Goal: Information Seeking & Learning: Learn about a topic

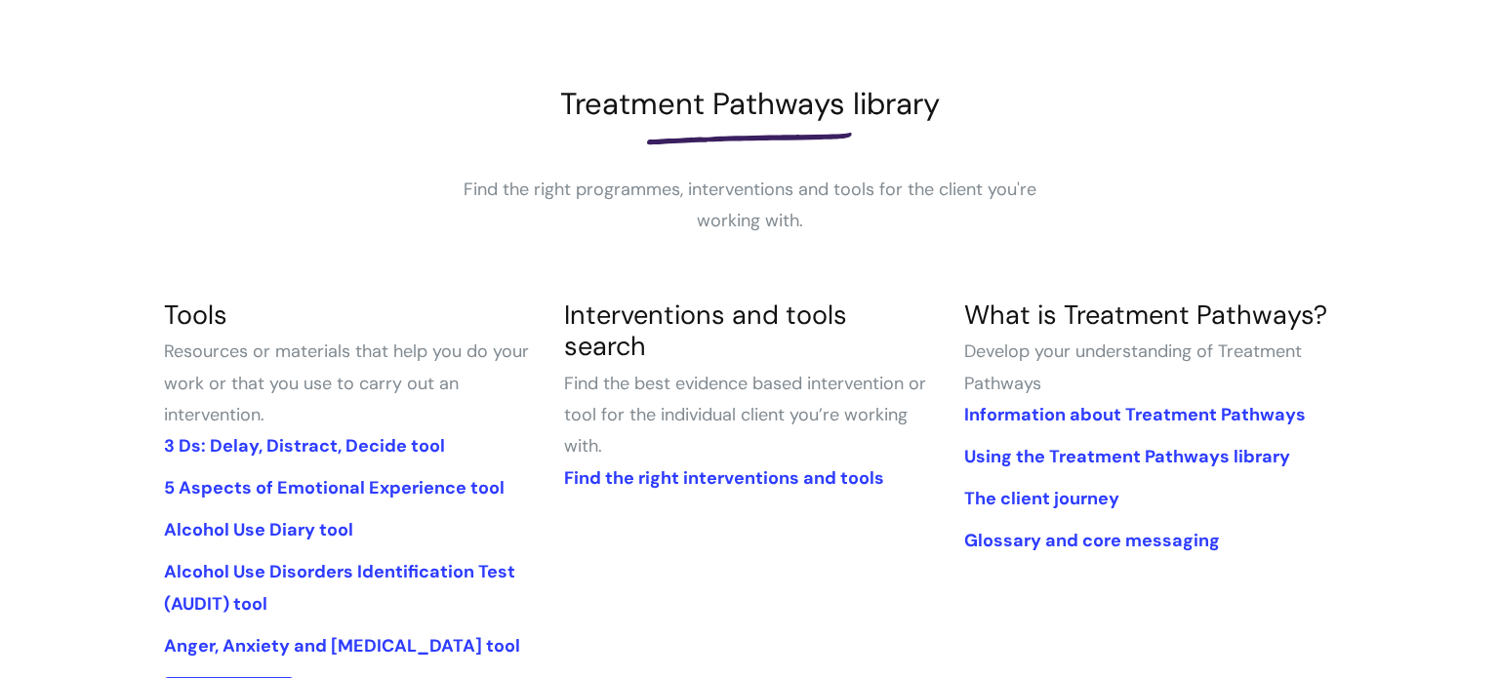
scroll to position [221, 0]
click at [719, 465] on link "Find the right interventions and tools" at bounding box center [724, 476] width 320 height 23
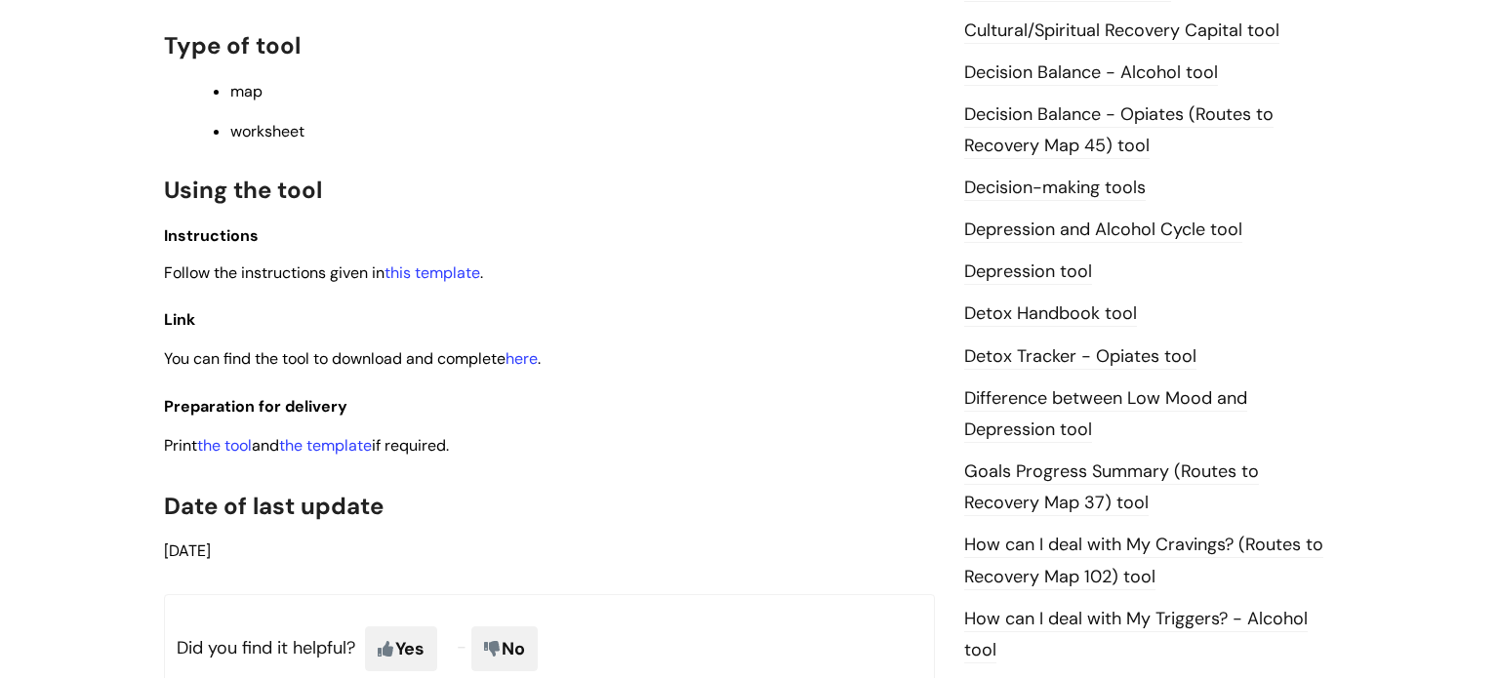
scroll to position [178, 0]
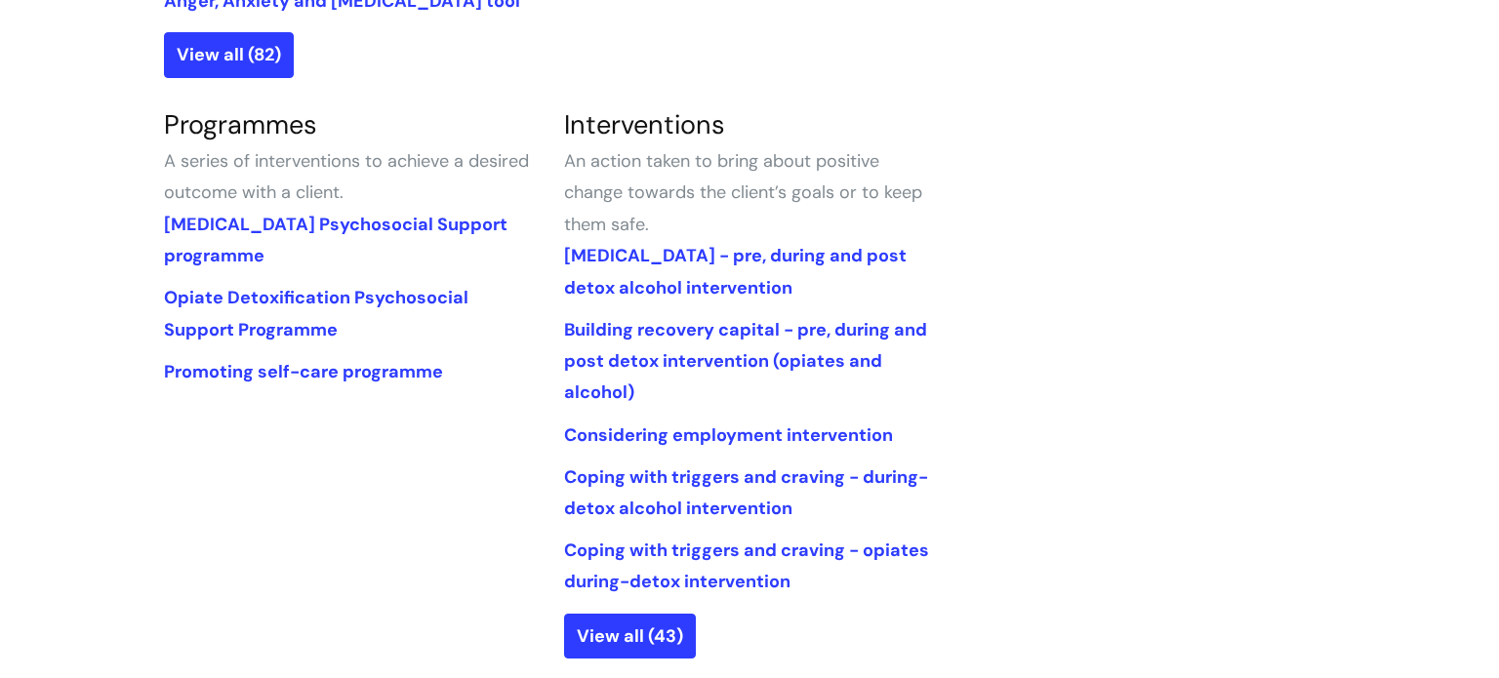
scroll to position [872, 0]
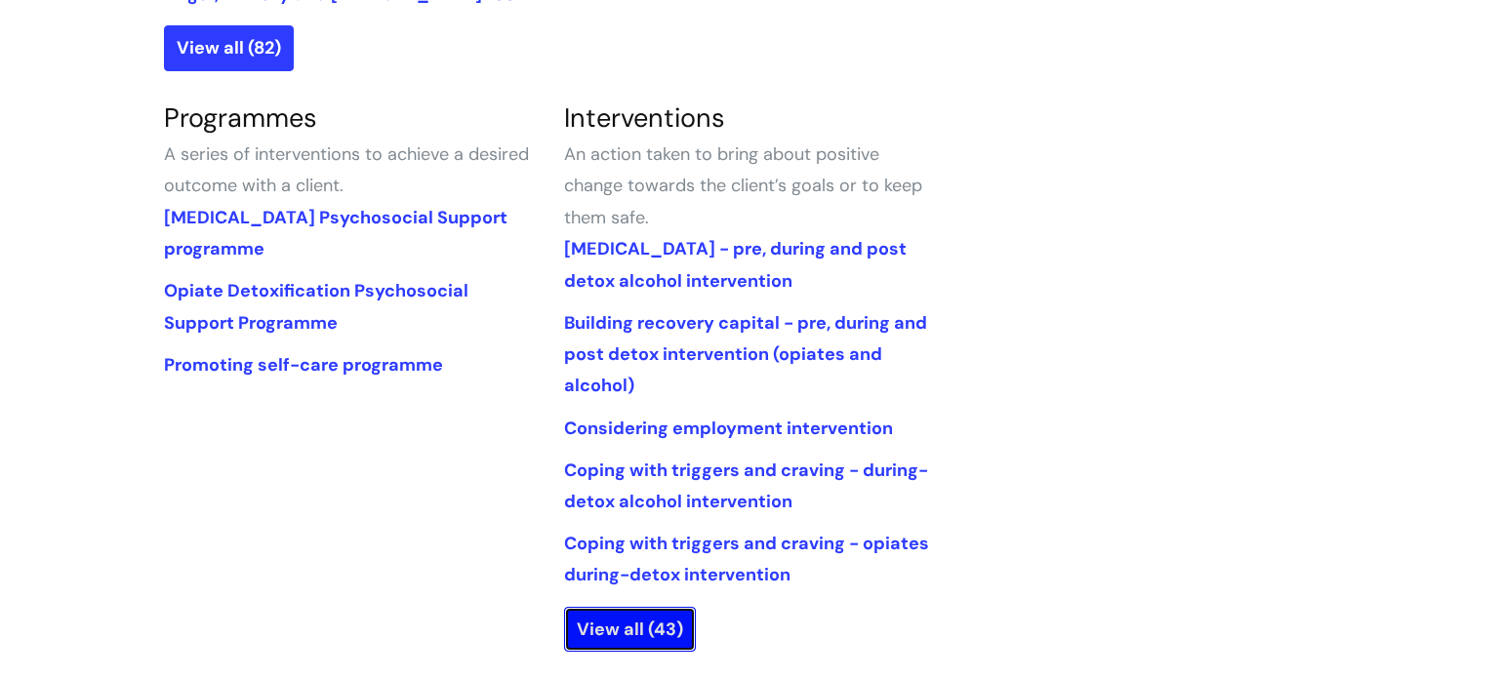
click at [620, 623] on link "View all (43)" at bounding box center [630, 629] width 132 height 45
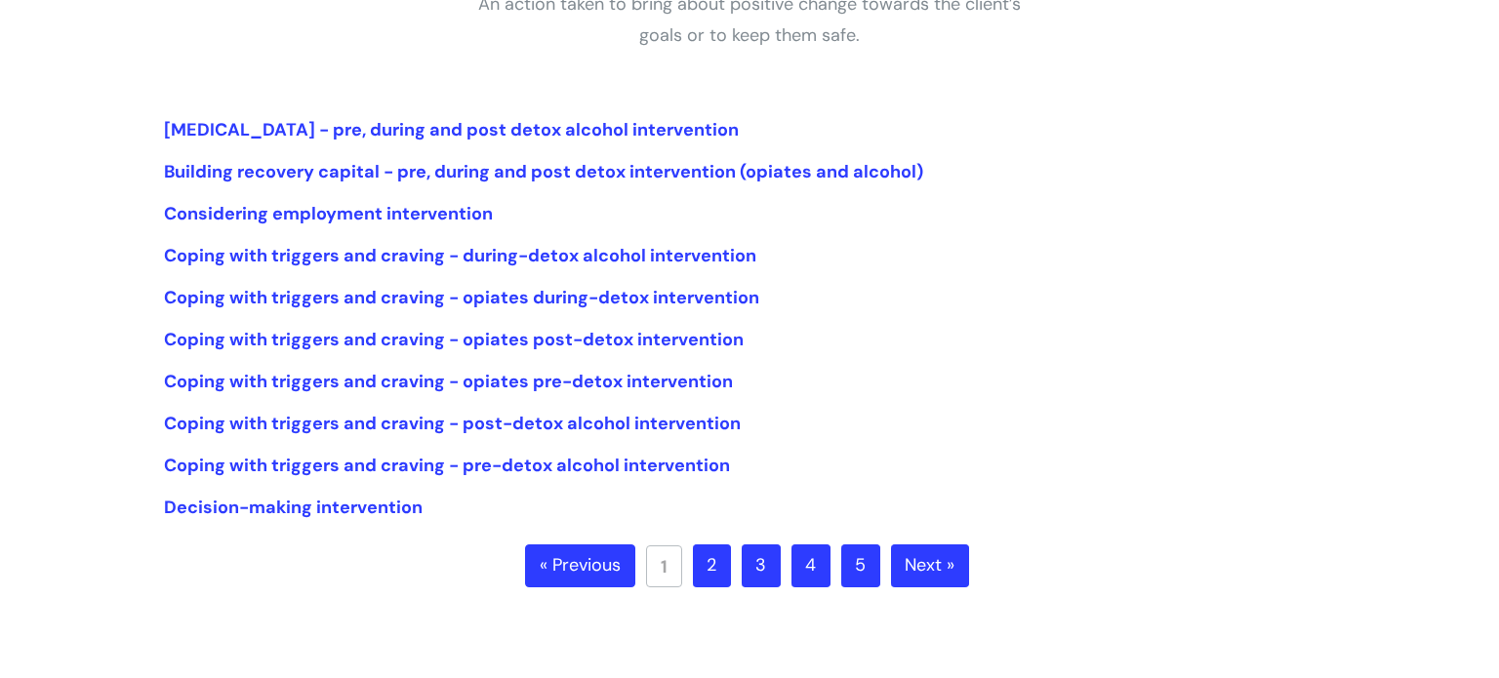
scroll to position [439, 0]
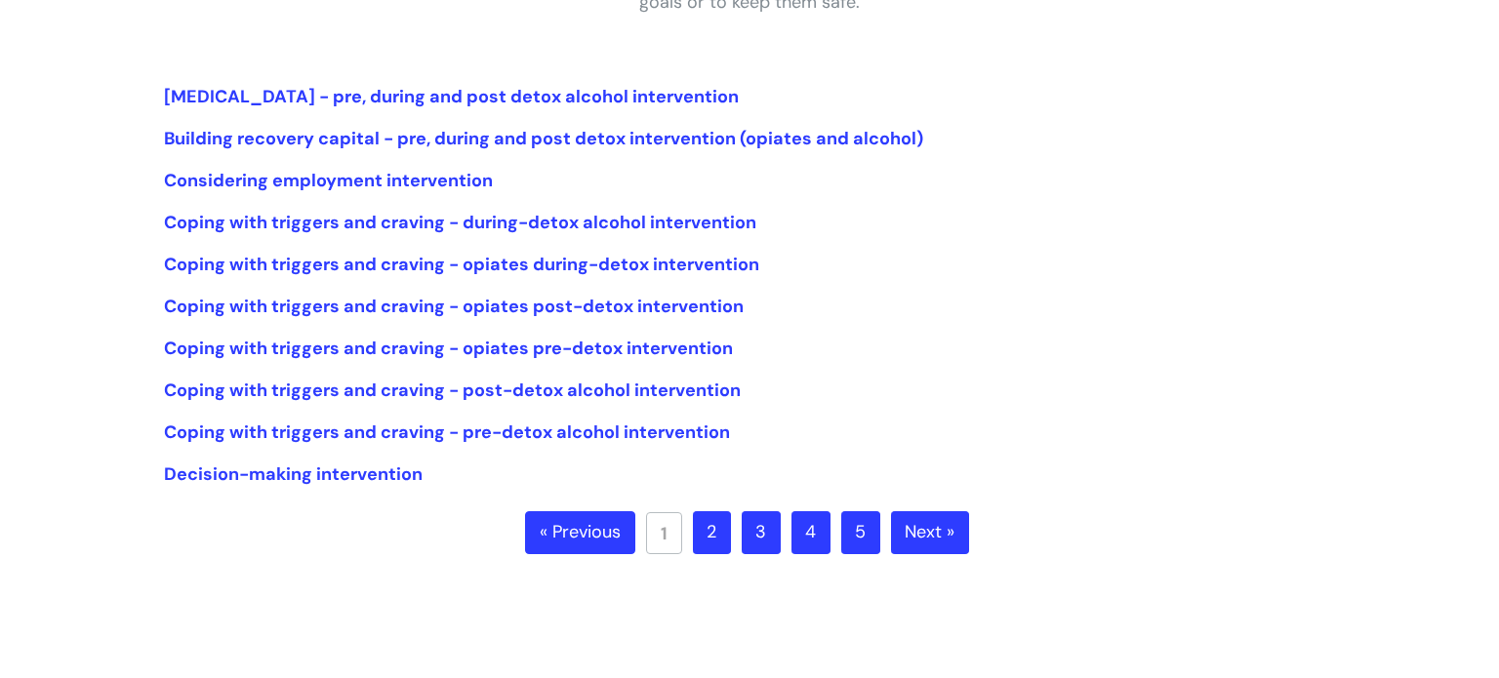
click at [891, 525] on link "Next »" at bounding box center [930, 532] width 78 height 43
